Goal: Find contact information: Find contact information

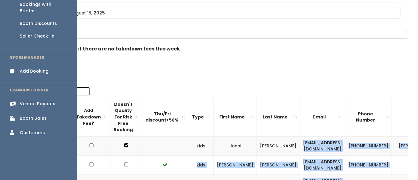
scroll to position [88, 0]
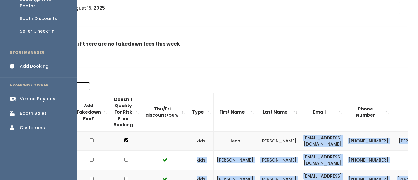
click at [47, 12] on link "Booth Discounts" at bounding box center [38, 18] width 77 height 13
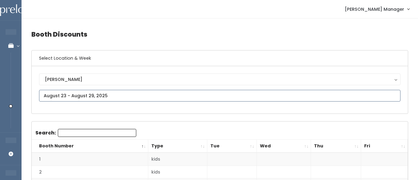
click at [69, 90] on input "text" at bounding box center [219, 96] width 361 height 12
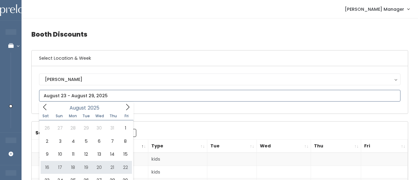
type input "August 16 to August 22"
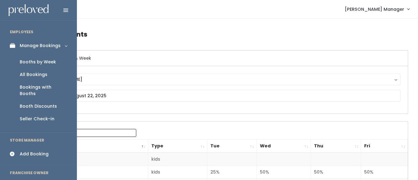
click at [28, 61] on div "Booths by Week" at bounding box center [38, 62] width 36 height 6
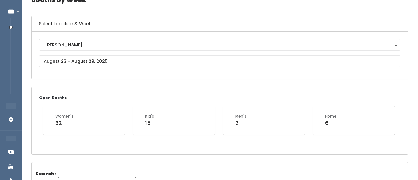
scroll to position [36, 0]
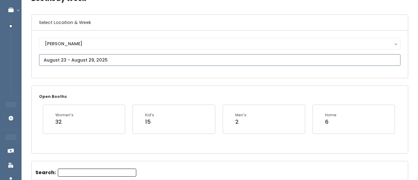
click at [97, 61] on input "text" at bounding box center [219, 60] width 361 height 12
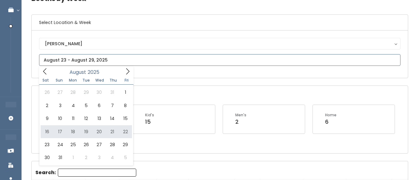
type input "August 16 to August 22"
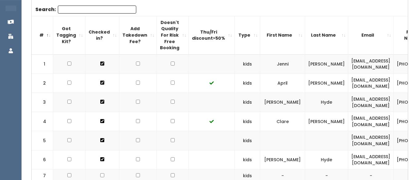
scroll to position [164, 0]
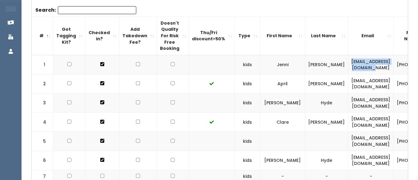
drag, startPoint x: 382, startPoint y: 65, endPoint x: 324, endPoint y: 65, distance: 58.7
click at [348, 65] on td "[EMAIL_ADDRESS][DOMAIN_NAME]" at bounding box center [370, 64] width 45 height 19
copy td "[EMAIL_ADDRESS][DOMAIN_NAME]"
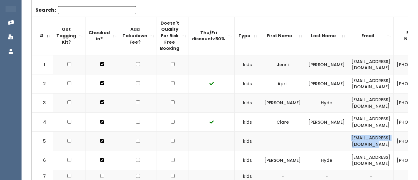
drag, startPoint x: 386, startPoint y: 140, endPoint x: 333, endPoint y: 134, distance: 53.5
click at [348, 134] on td "[EMAIL_ADDRESS][DOMAIN_NAME]" at bounding box center [370, 141] width 45 height 19
copy td "[EMAIL_ADDRESS][DOMAIN_NAME]"
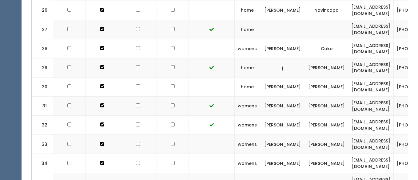
scroll to position [663, 0]
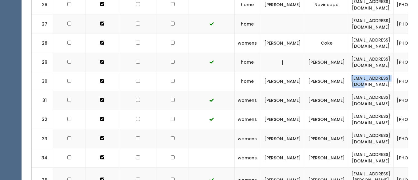
drag, startPoint x: 377, startPoint y: 66, endPoint x: 329, endPoint y: 68, distance: 48.3
click at [348, 72] on td "[EMAIL_ADDRESS][DOMAIN_NAME]" at bounding box center [370, 81] width 45 height 19
copy td "[EMAIL_ADDRESS][DOMAIN_NAME]"
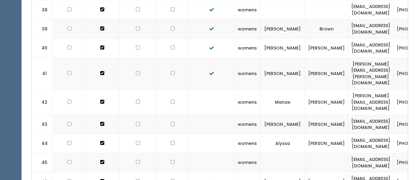
scroll to position [908, 0]
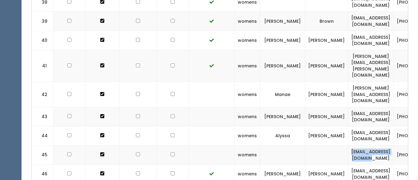
drag, startPoint x: 381, startPoint y: 112, endPoint x: 327, endPoint y: 113, distance: 53.8
click at [348, 145] on td "[EMAIL_ADDRESS][DOMAIN_NAME]" at bounding box center [370, 154] width 45 height 19
copy td "[EMAIL_ADDRESS][DOMAIN_NAME]"
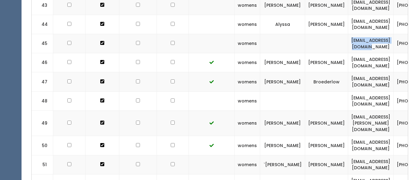
scroll to position [1024, 0]
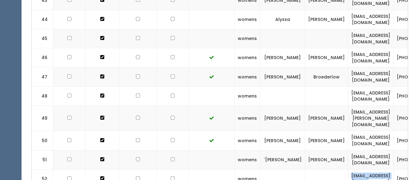
drag, startPoint x: 387, startPoint y: 129, endPoint x: 324, endPoint y: 127, distance: 63.0
click at [348, 169] on td "[EMAIL_ADDRESS][DOMAIN_NAME]" at bounding box center [370, 178] width 45 height 19
copy td "[EMAIL_ADDRESS][DOMAIN_NAME]"
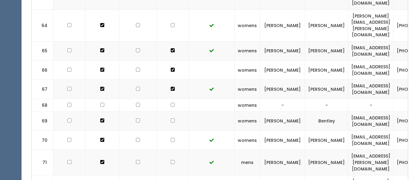
scroll to position [1431, 0]
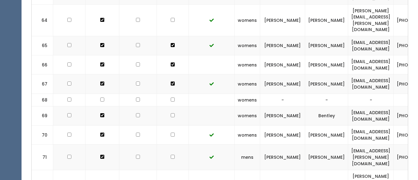
drag, startPoint x: 390, startPoint y: 136, endPoint x: 317, endPoint y: 134, distance: 73.2
copy td "[EMAIL_ADDRESS][PERSON_NAME][DOMAIN_NAME]"
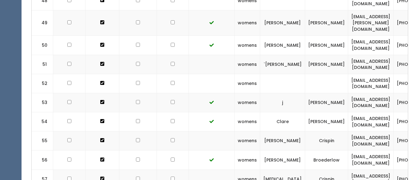
scroll to position [1117, 0]
